Goal: Task Accomplishment & Management: Manage account settings

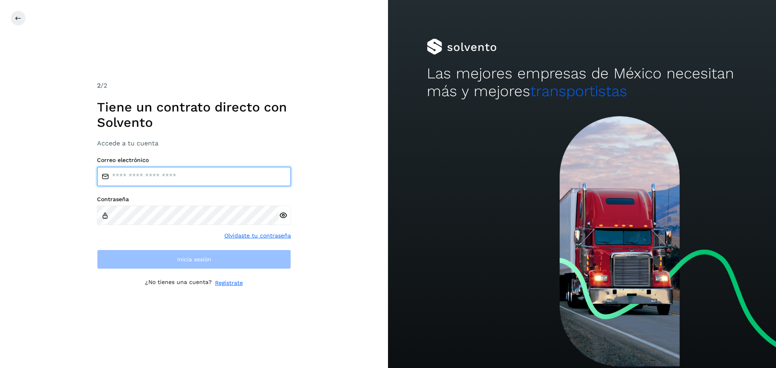
click at [164, 180] on input "email" at bounding box center [194, 176] width 194 height 19
type input "**********"
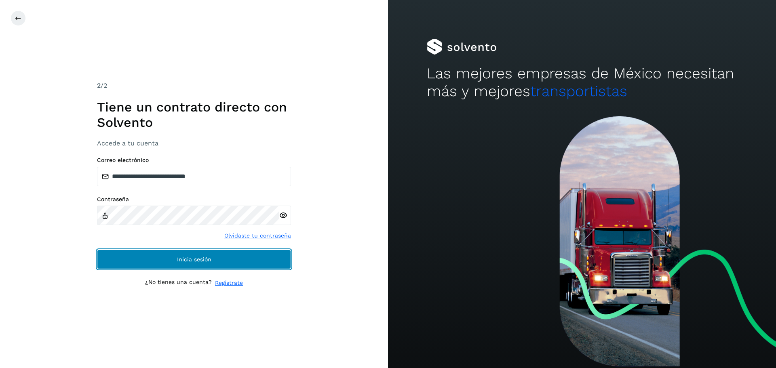
click at [198, 252] on button "Inicia sesión" at bounding box center [194, 259] width 194 height 19
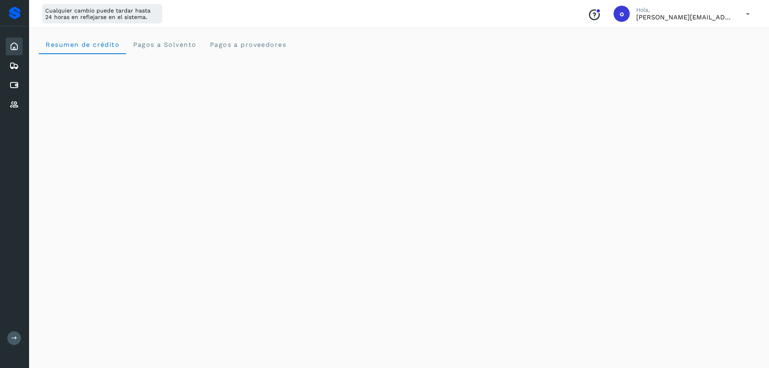
click at [9, 334] on button at bounding box center [14, 338] width 14 height 14
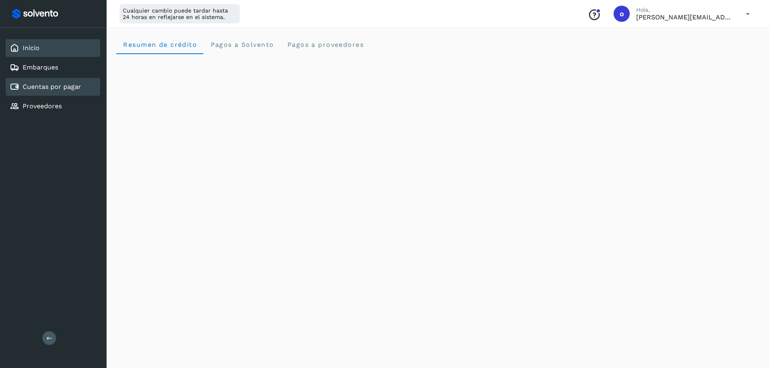
click at [44, 90] on link "Cuentas por pagar" at bounding box center [52, 87] width 59 height 8
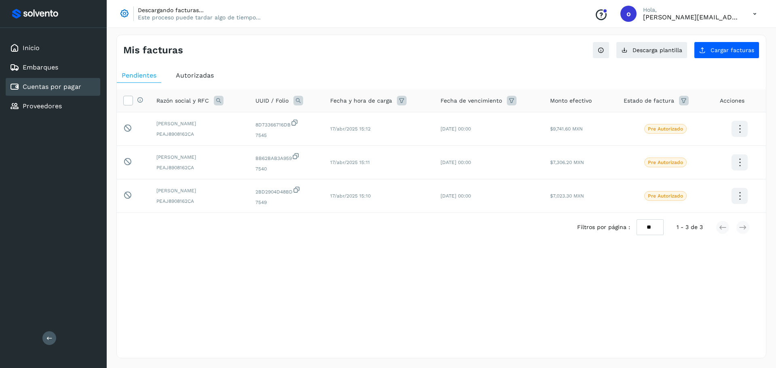
click at [80, 88] on link "Cuentas por pagar" at bounding box center [52, 87] width 59 height 8
drag, startPoint x: 494, startPoint y: 277, endPoint x: 477, endPoint y: 272, distance: 17.1
click at [494, 277] on div "Mis facturas Ver instrucciones para cargar Facturas Descarga plantilla Cargar f…" at bounding box center [440, 197] width 649 height 324
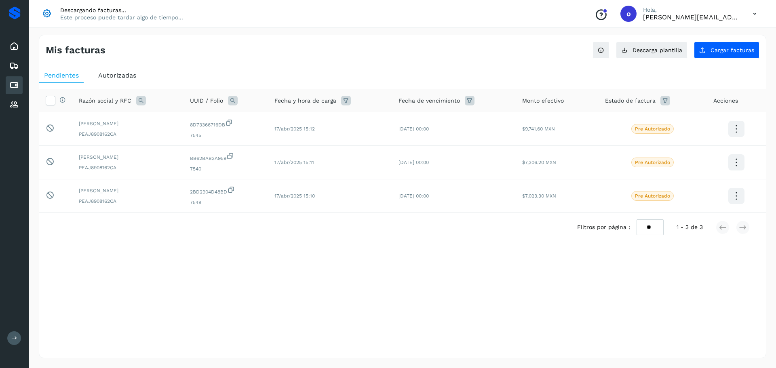
click at [13, 335] on icon at bounding box center [14, 338] width 6 height 6
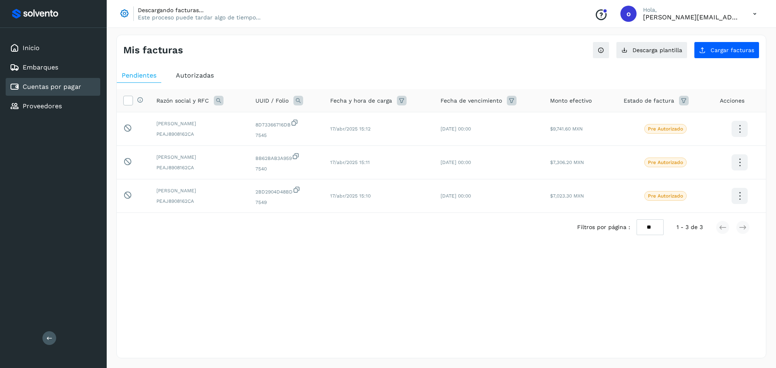
click at [199, 319] on div "Mis facturas Ver instrucciones para cargar Facturas Descarga plantilla Cargar f…" at bounding box center [440, 197] width 649 height 324
click at [196, 22] on div "Descargando facturas... Este proceso puede tardar algo de tiempo... Conoce nues…" at bounding box center [441, 14] width 669 height 28
click at [198, 22] on div "Descargando facturas... Este proceso puede tardar algo de tiempo... Conoce nues…" at bounding box center [441, 14] width 669 height 28
click at [74, 83] on div "Cuentas por pagar" at bounding box center [45, 87] width 71 height 10
click at [47, 44] on div "Inicio" at bounding box center [53, 48] width 95 height 18
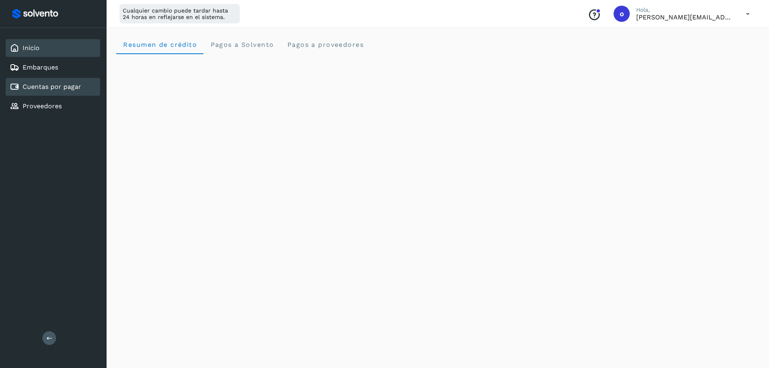
click at [75, 88] on link "Cuentas por pagar" at bounding box center [52, 87] width 59 height 8
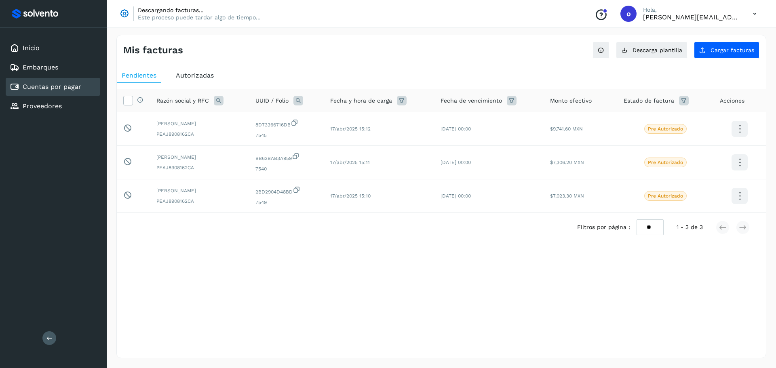
drag, startPoint x: 227, startPoint y: 257, endPoint x: 219, endPoint y: 260, distance: 8.6
click at [224, 259] on div "Selecciona una fecha" at bounding box center [441, 261] width 649 height 13
click at [48, 50] on div "Inicio" at bounding box center [53, 48] width 95 height 18
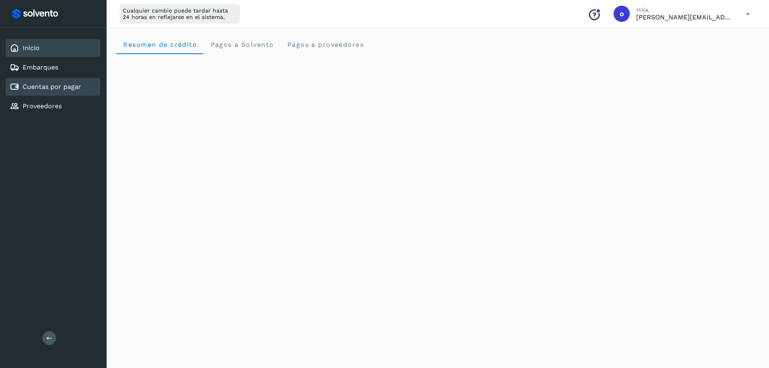
click at [58, 85] on link "Cuentas por pagar" at bounding box center [52, 87] width 59 height 8
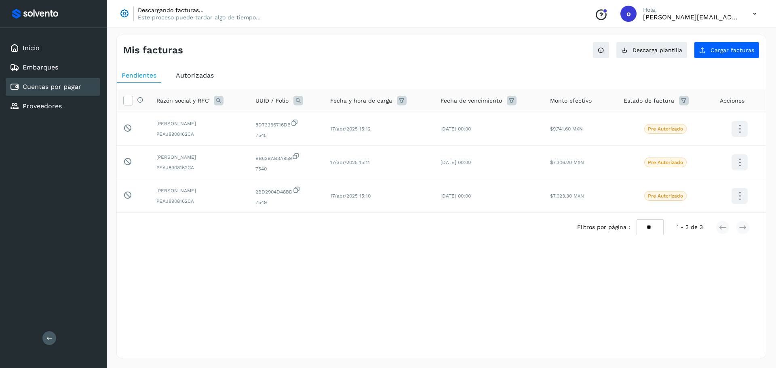
click at [151, 16] on p "Este proceso puede tardar algo de tiempo..." at bounding box center [199, 17] width 123 height 7
click at [129, 13] on icon at bounding box center [125, 14] width 10 height 10
click at [42, 50] on div "Inicio" at bounding box center [53, 48] width 95 height 18
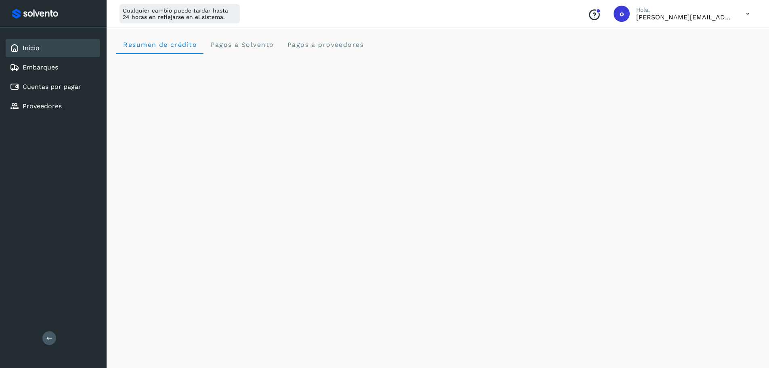
click at [399, 35] on div "Resumen de crédito Pagos a Solvento Pagos a proveedores" at bounding box center [437, 44] width 643 height 19
click at [434, 38] on div "Resumen de crédito Pagos a Solvento Pagos a proveedores" at bounding box center [437, 44] width 643 height 19
click at [406, 49] on div "Resumen de crédito Pagos a Solvento Pagos a proveedores" at bounding box center [437, 44] width 643 height 19
click at [40, 88] on link "Cuentas por pagar" at bounding box center [52, 87] width 59 height 8
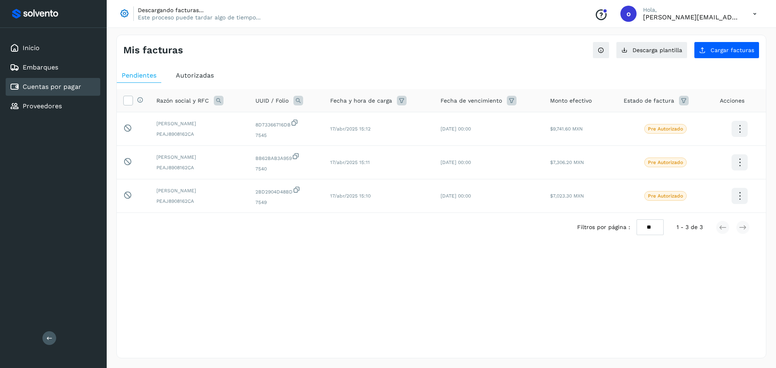
click at [109, 36] on div "Mis facturas Ver instrucciones para cargar Facturas Descarga plantilla Cargar f…" at bounding box center [441, 196] width 669 height 343
click at [110, 33] on div "Mis facturas Ver instrucciones para cargar Facturas Descarga plantilla Cargar f…" at bounding box center [441, 196] width 669 height 343
click at [124, 30] on div "Mis facturas Ver instrucciones para cargar Facturas Descarga plantilla Cargar f…" at bounding box center [441, 196] width 669 height 343
click at [118, 27] on div "Descargando facturas... Este proceso puede tardar algo de tiempo... Conoce nues…" at bounding box center [441, 14] width 669 height 28
